Goal: Task Accomplishment & Management: Complete application form

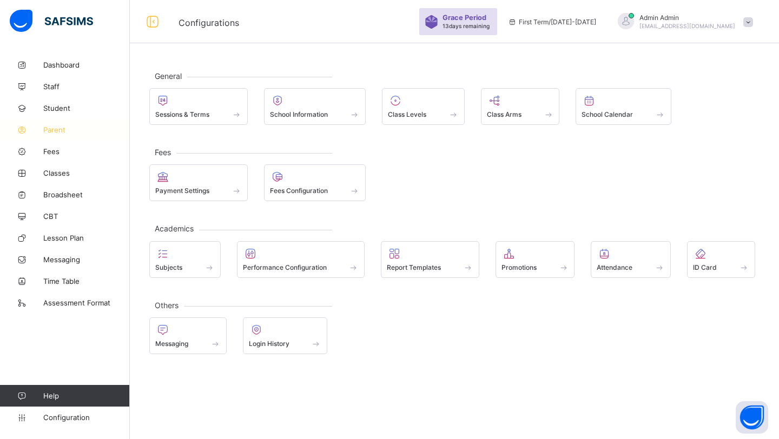
click at [63, 124] on link "Parent" at bounding box center [65, 130] width 130 height 22
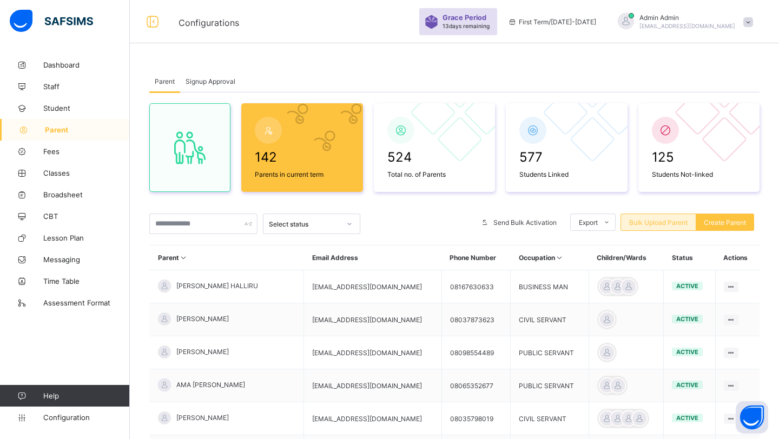
click at [668, 229] on div "Bulk Upload Parent" at bounding box center [658, 222] width 76 height 17
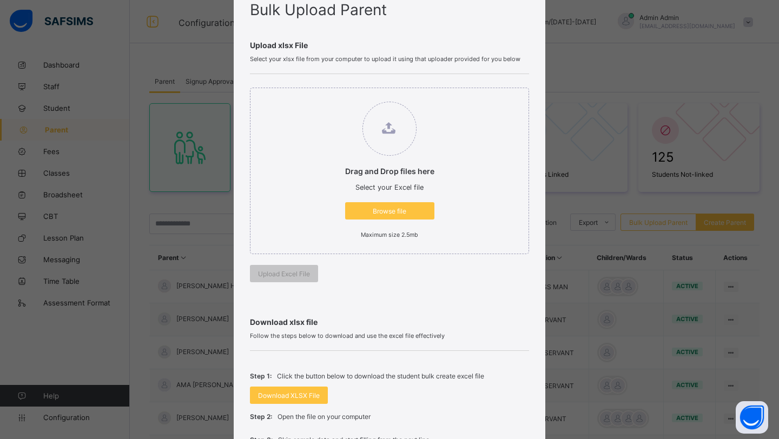
scroll to position [46, 0]
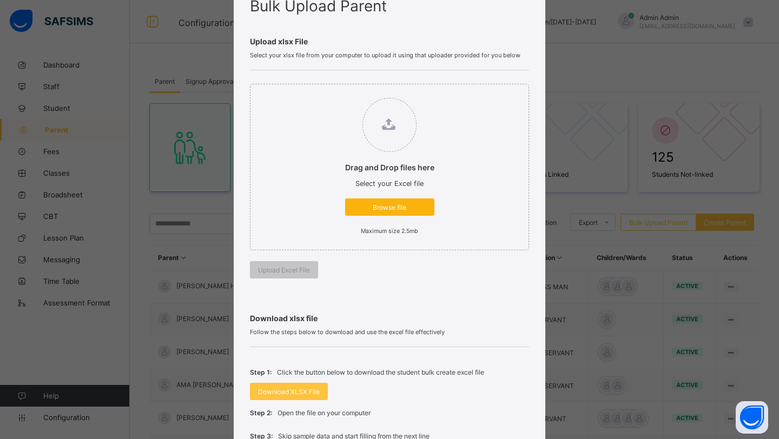
click at [372, 210] on span "Browse file" at bounding box center [389, 207] width 73 height 8
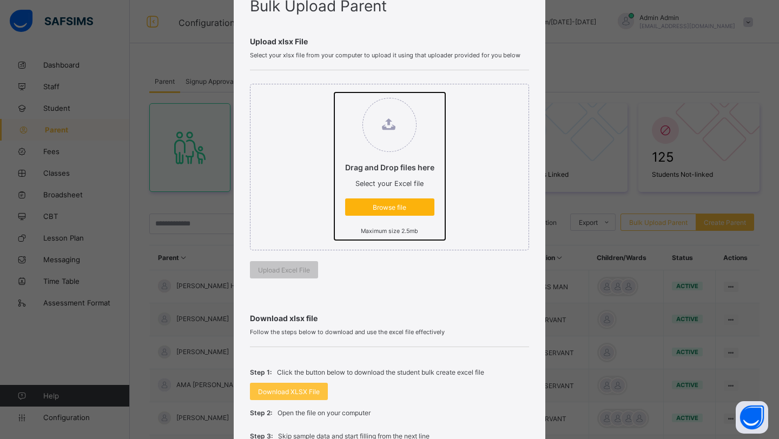
click at [334, 92] on input "Drag and Drop files here Select your Excel file Browse file Maximum size 2.5mb" at bounding box center [334, 92] width 0 height 0
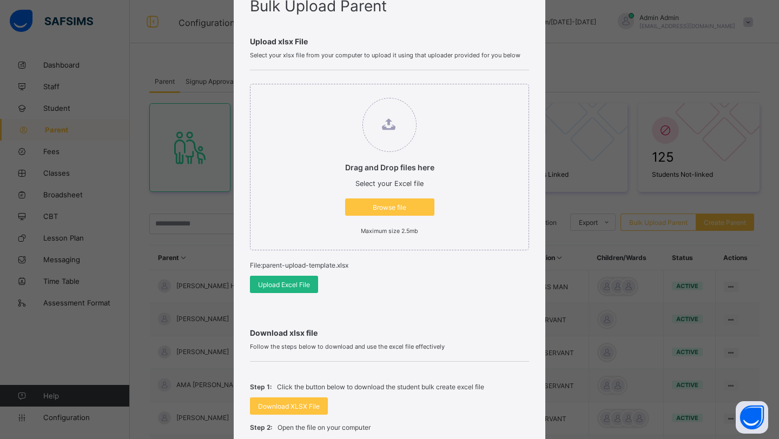
click at [287, 284] on span "Upload Excel File" at bounding box center [284, 285] width 52 height 8
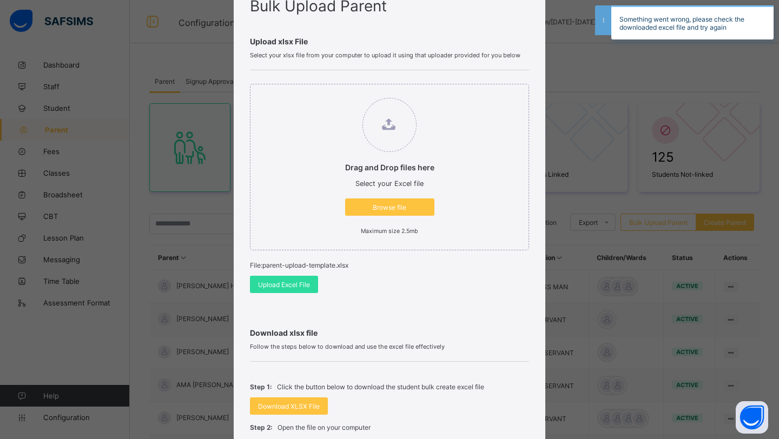
click at [726, 45] on div "Bulk Upload Parent Upload xlsx File Select your xlsx file from your computer to…" at bounding box center [389, 219] width 779 height 439
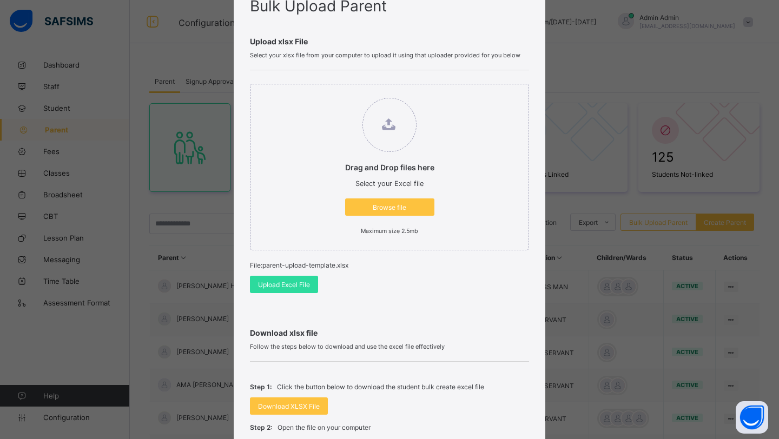
click at [606, 204] on div "Bulk Upload Parent Upload xlsx File Select your xlsx file from your computer to…" at bounding box center [389, 219] width 779 height 439
click at [713, 68] on div "Bulk Upload Parent Upload xlsx File Select your xlsx file from your computer to…" at bounding box center [389, 219] width 779 height 439
click at [283, 286] on span "Upload Excel File" at bounding box center [284, 285] width 52 height 8
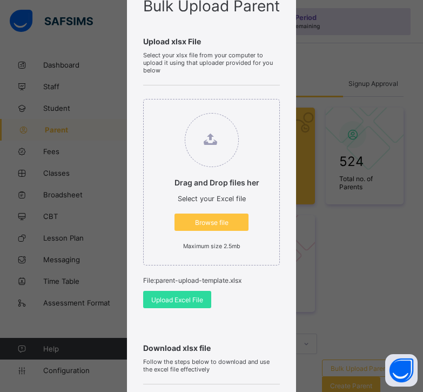
click at [203, 296] on span "Upload Excel File" at bounding box center [177, 300] width 52 height 8
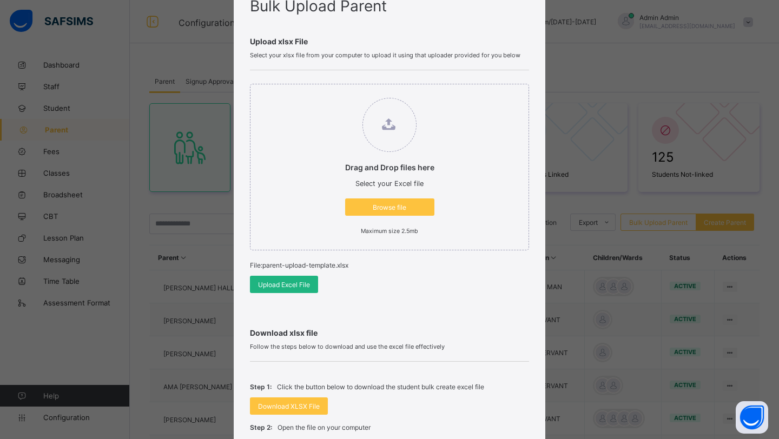
click at [304, 284] on span "Upload Excel File" at bounding box center [284, 285] width 52 height 8
click at [400, 204] on span "Browse file" at bounding box center [389, 207] width 73 height 8
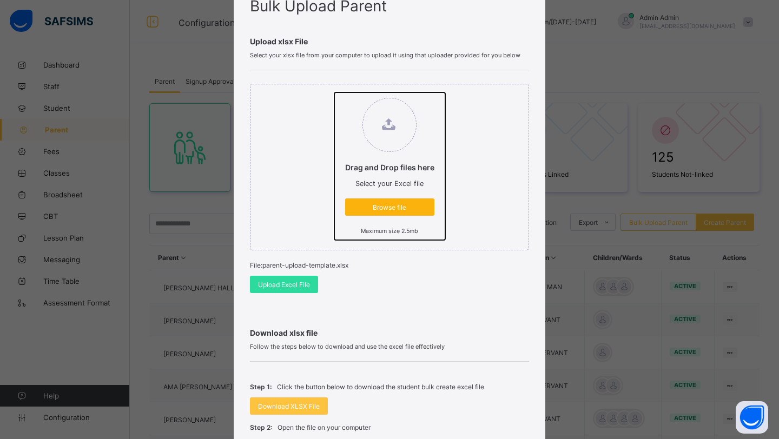
click at [334, 92] on input "Drag and Drop files here Select your Excel file Browse file Maximum size 2.5mb" at bounding box center [334, 92] width 0 height 0
type input "**********"
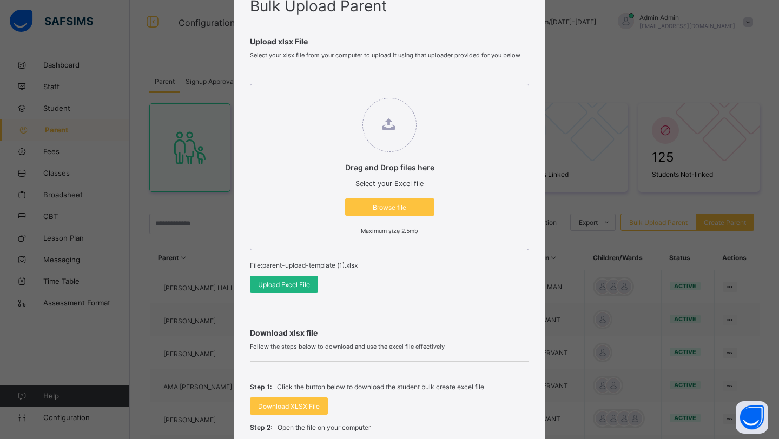
click at [294, 289] on div "Upload Excel File" at bounding box center [284, 284] width 68 height 17
click at [571, 41] on div "Bulk Upload Parent Upload xlsx File Select your xlsx file from your computer to…" at bounding box center [389, 219] width 779 height 439
click at [284, 289] on div "Upload Excel File" at bounding box center [284, 284] width 68 height 17
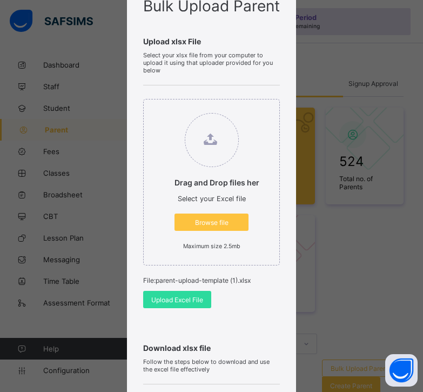
click at [203, 298] on span "Upload Excel File" at bounding box center [177, 300] width 52 height 8
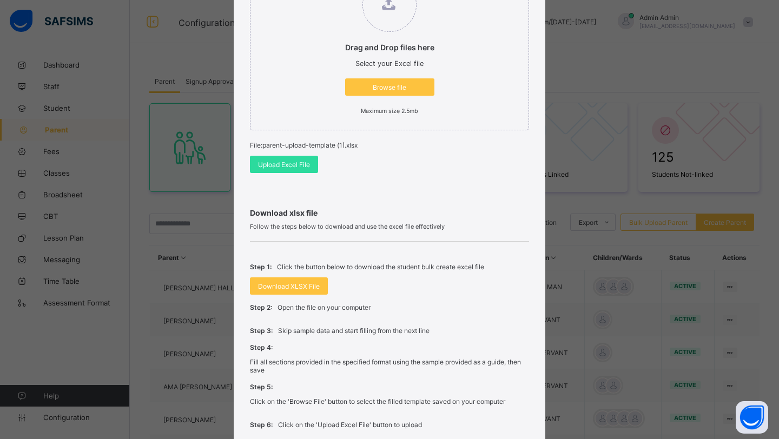
scroll to position [256, 0]
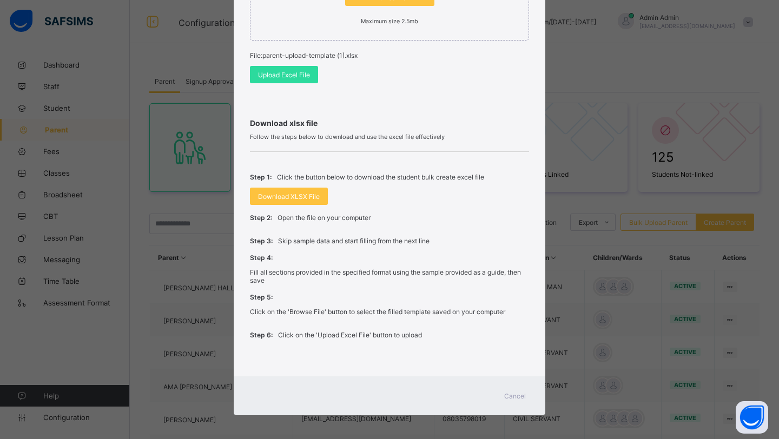
click at [510, 396] on span "Cancel" at bounding box center [515, 396] width 22 height 8
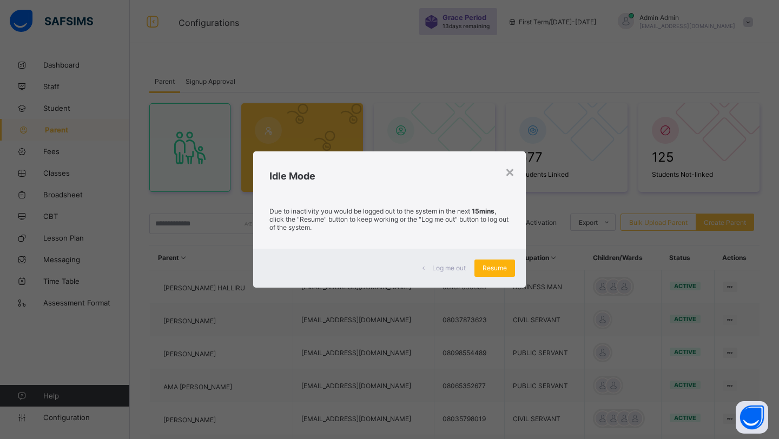
click at [495, 272] on div "Resume" at bounding box center [494, 268] width 41 height 17
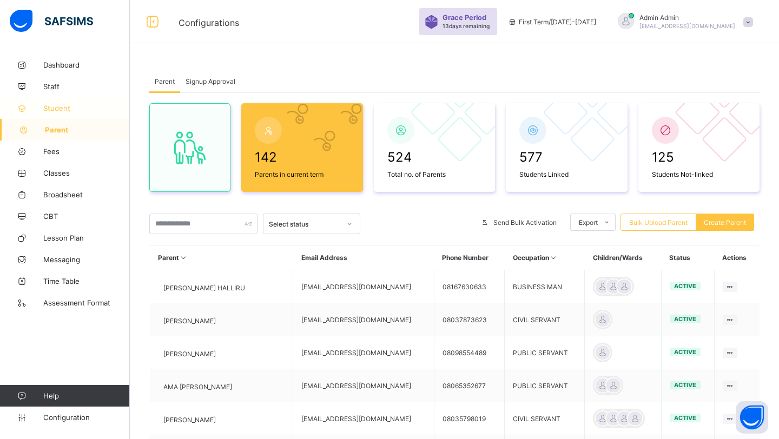
click at [56, 111] on span "Student" at bounding box center [86, 108] width 87 height 9
